Goal: Task Accomplishment & Management: Manage account settings

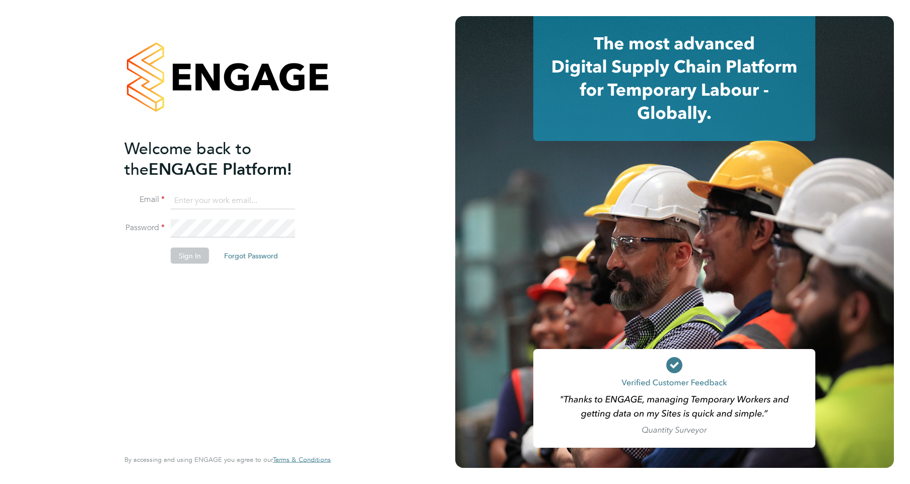
type input "michael.yates1@uk.g4s.com"
click at [188, 259] on button "Sign In" at bounding box center [190, 256] width 38 height 16
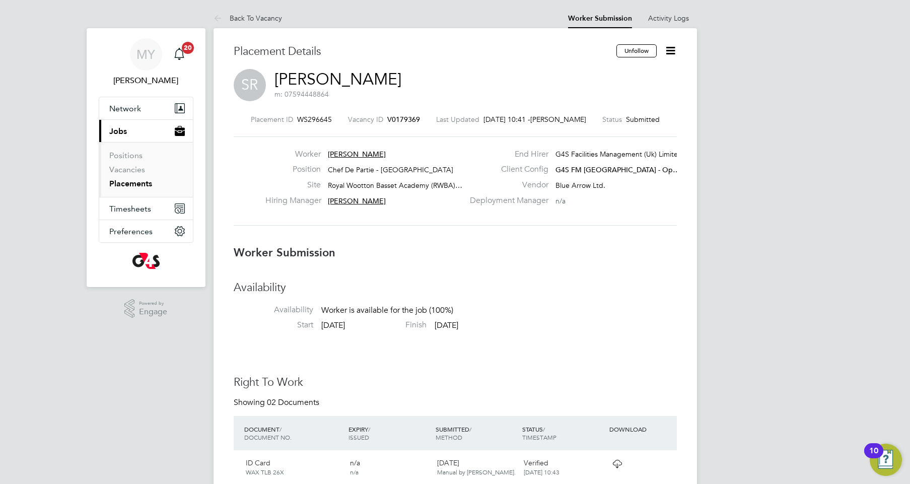
click at [673, 53] on icon at bounding box center [670, 50] width 13 height 13
click at [593, 95] on li "Offer" at bounding box center [627, 94] width 93 height 14
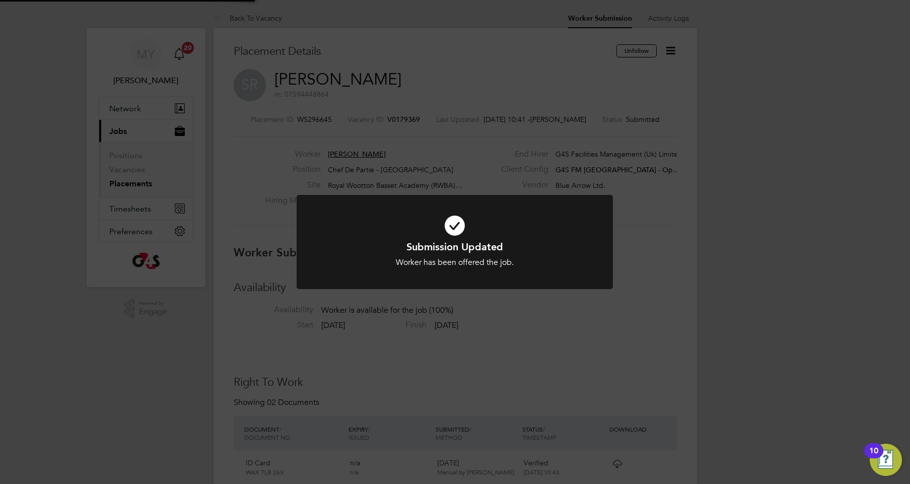
scroll to position [5, 5]
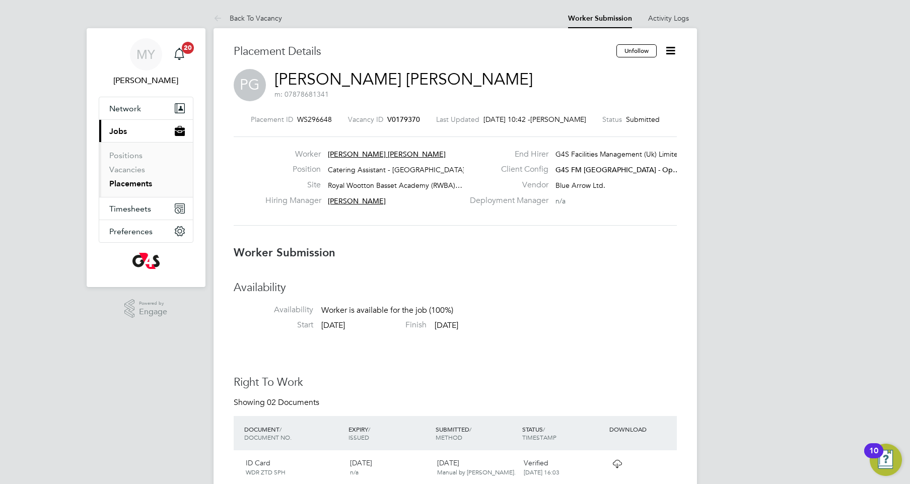
click at [674, 55] on icon at bounding box center [670, 50] width 13 height 13
click at [598, 96] on li "Offer" at bounding box center [627, 94] width 93 height 14
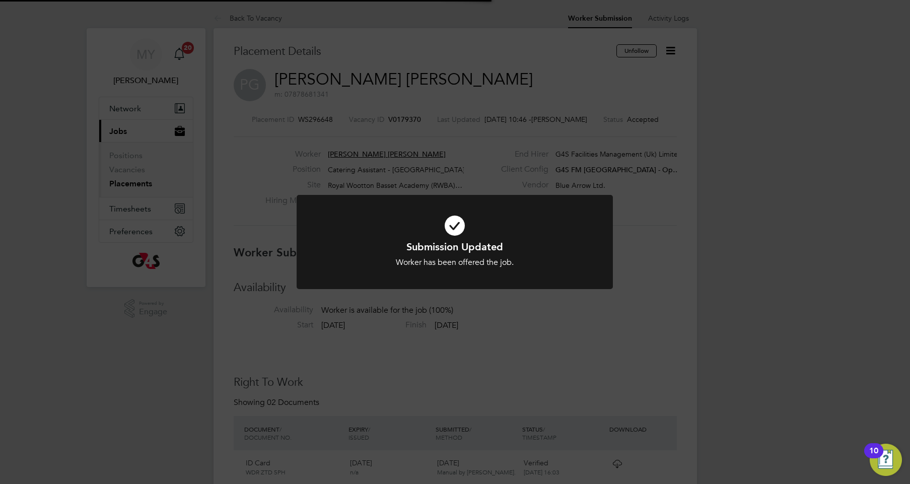
scroll to position [10, 54]
click at [497, 350] on div "Submission Updated Worker has been offered the job. Cancel Okay" at bounding box center [455, 242] width 910 height 484
